Goal: Communication & Community: Participate in discussion

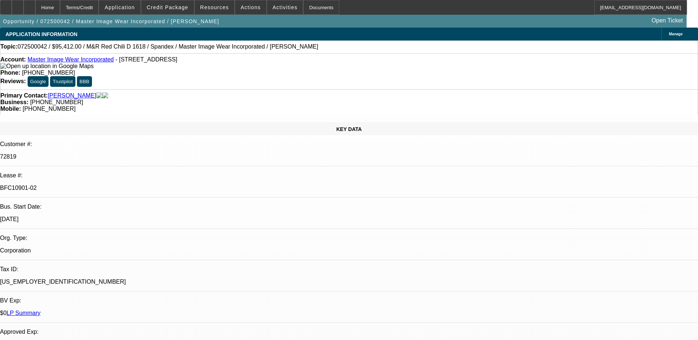
select select "0"
select select "0.1"
select select "4"
select select "0"
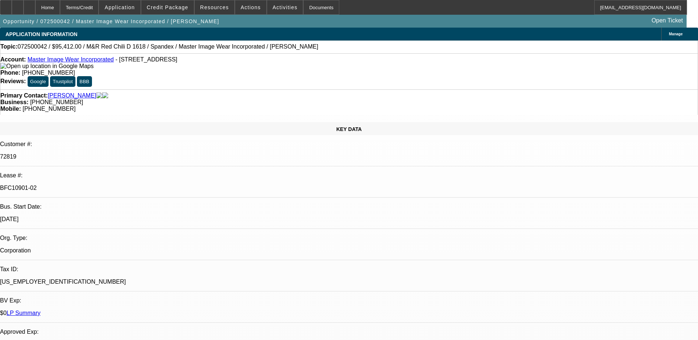
select select "0"
select select "0.1"
select select "4"
select select "0"
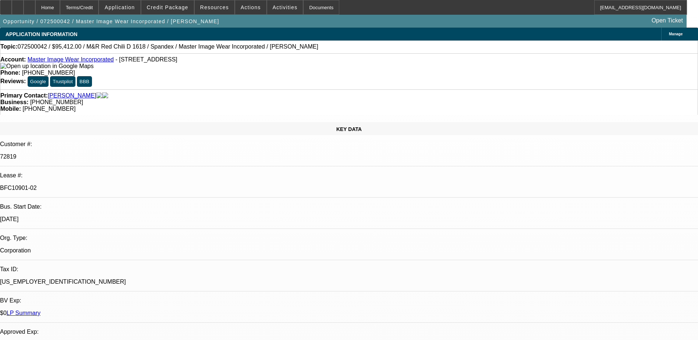
select select "3"
select select "0.1"
select select "4"
select select "0"
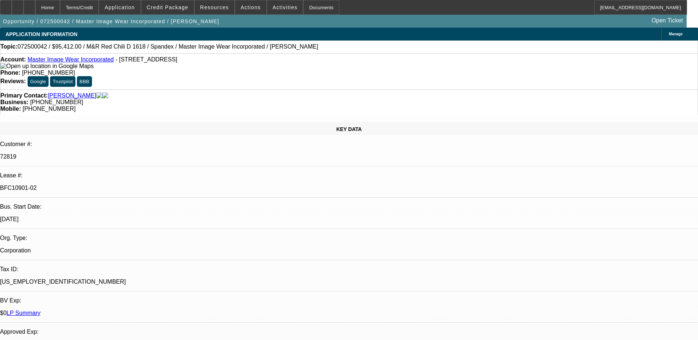
select select "3"
select select "0.1"
select select "4"
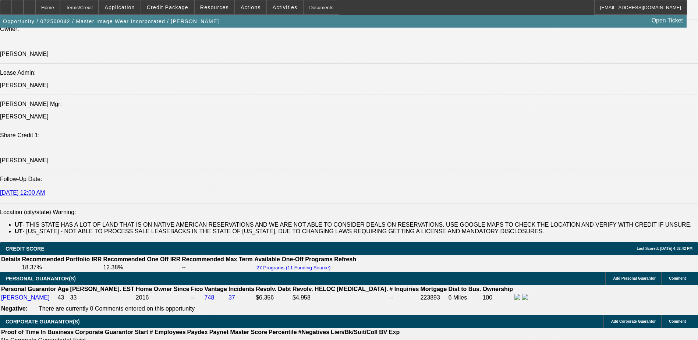
scroll to position [846, 0]
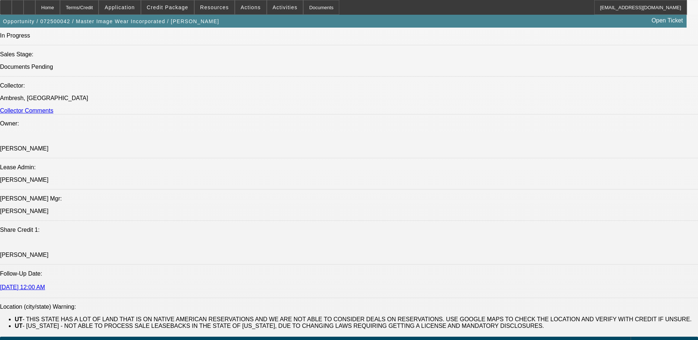
click at [621, 136] on button "reply_all Reply All" at bounding box center [618, 131] width 46 height 18
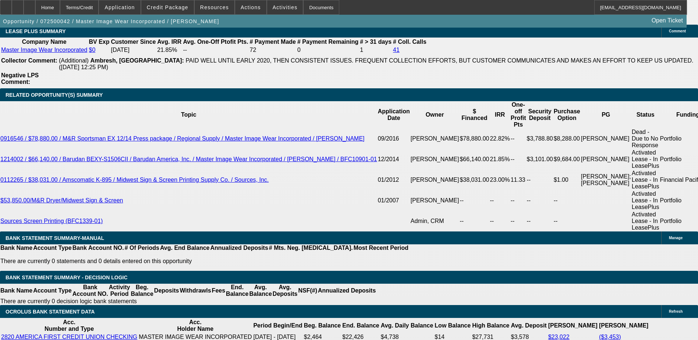
scroll to position [1260, 0]
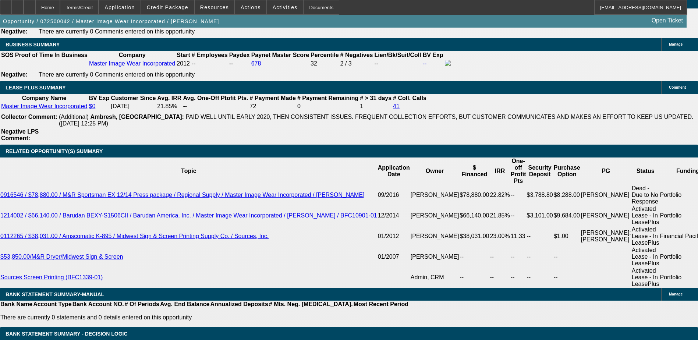
drag, startPoint x: 556, startPoint y: 117, endPoint x: 558, endPoint y: 122, distance: 5.5
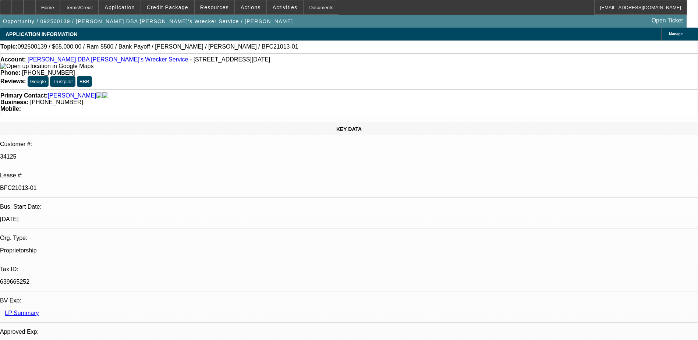
select select "0"
select select "6"
select select "0"
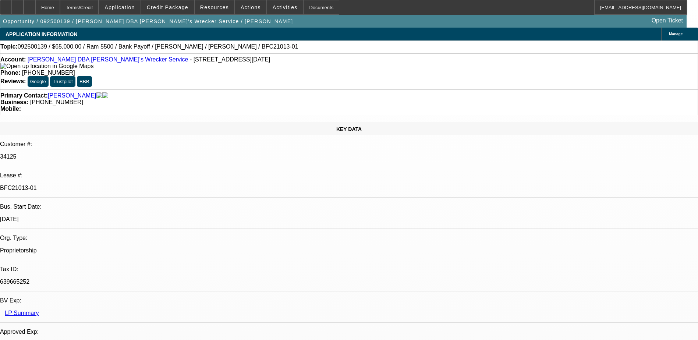
select select "0"
select select "6"
select select "0"
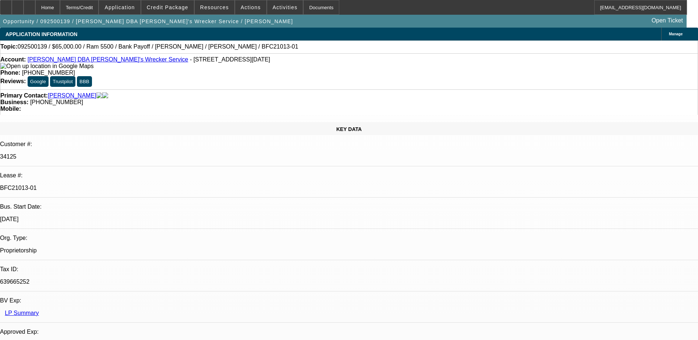
select select "0"
select select "6"
select select "0"
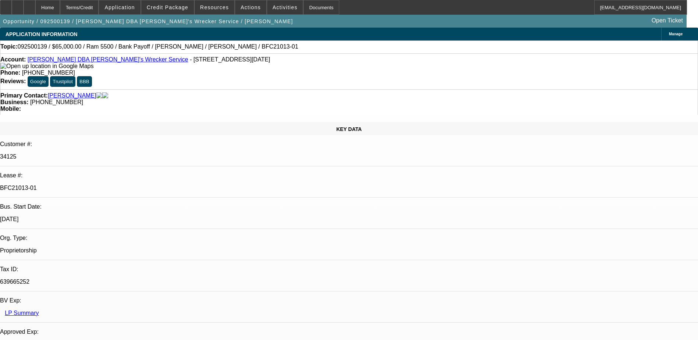
select select "6"
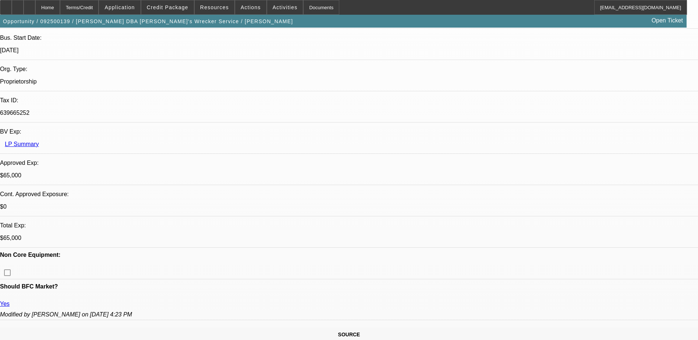
scroll to position [257, 0]
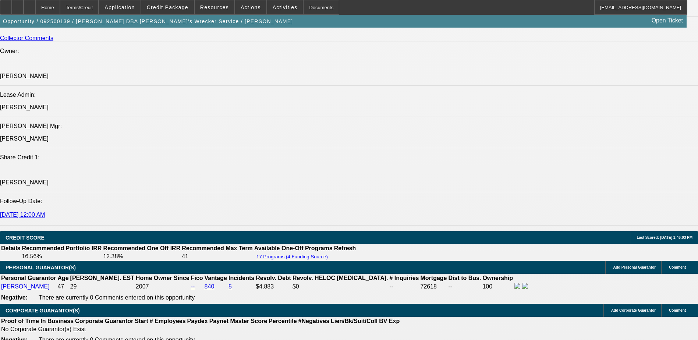
scroll to position [809, 0]
